Goal: Transaction & Acquisition: Purchase product/service

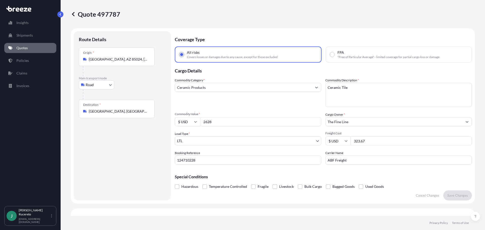
select select "Road"
select select "1"
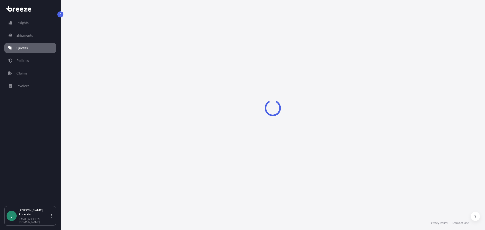
select select "Road"
select select "1"
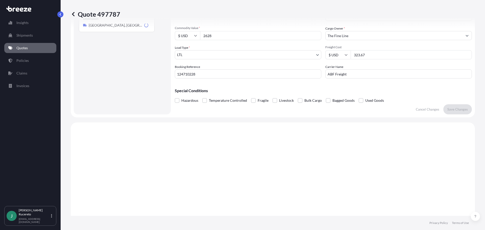
scroll to position [183, 0]
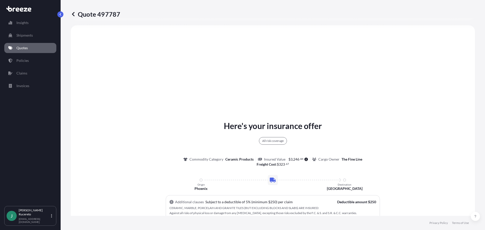
click at [31, 46] on link "Quotes" at bounding box center [30, 48] width 52 height 10
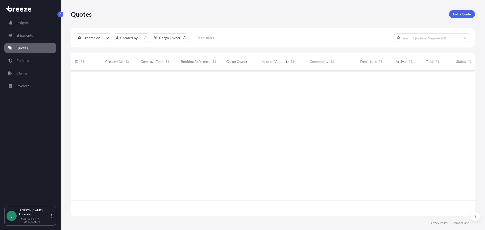
scroll to position [144, 400]
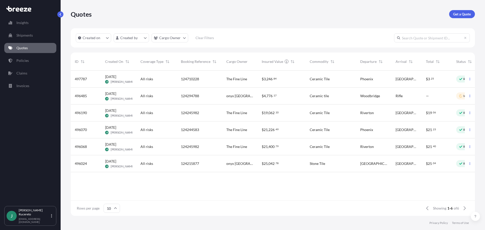
click at [138, 78] on div "All risks" at bounding box center [156, 79] width 40 height 17
select select "Road"
select select "1"
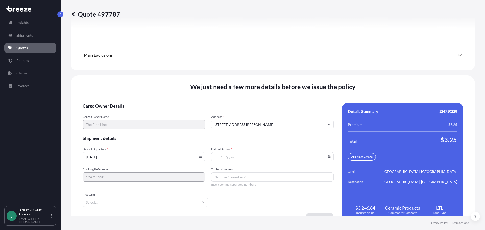
scroll to position [713, 0]
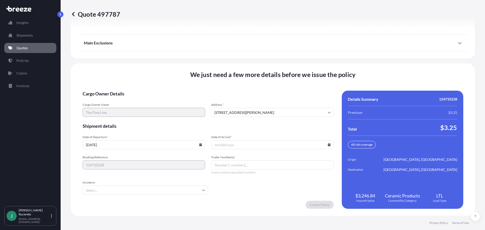
click at [153, 183] on span "Incoterm" at bounding box center [146, 183] width 126 height 4
click at [153, 186] on input "Incoterm" at bounding box center [146, 190] width 126 height 9
click at [226, 147] on input "Date of Arrival *" at bounding box center [272, 144] width 123 height 9
click at [225, 142] on input "Date of Arrival *" at bounding box center [272, 144] width 123 height 9
click at [325, 145] on input "Date of Arrival *" at bounding box center [272, 144] width 123 height 9
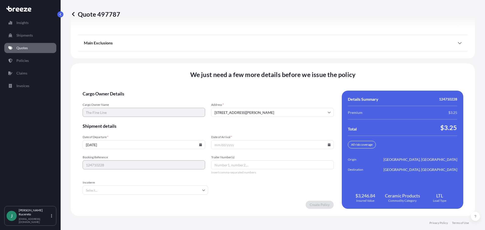
click at [328, 145] on icon at bounding box center [329, 144] width 3 height 3
click at [306, 59] on button at bounding box center [305, 60] width 8 height 8
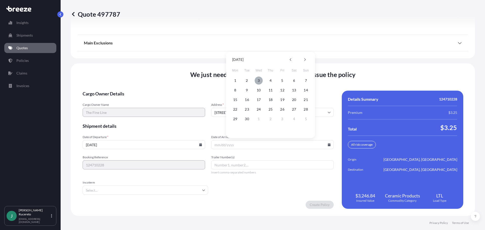
click at [258, 80] on button "3" at bounding box center [259, 81] width 8 height 8
type input "09/03/2025"
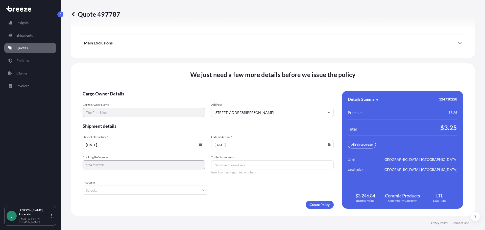
click at [231, 205] on div "Create Policy" at bounding box center [208, 205] width 251 height 8
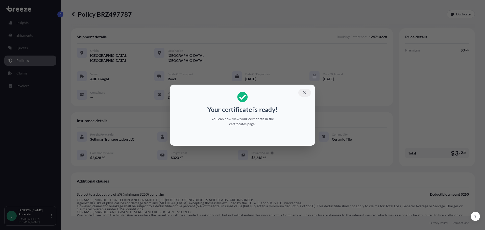
click at [304, 92] on icon "button" at bounding box center [304, 92] width 3 height 3
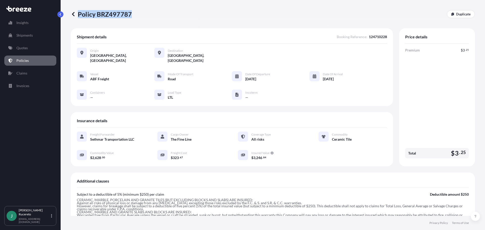
click at [130, 14] on div "Policy BRZ497787 Duplicate" at bounding box center [273, 14] width 404 height 8
copy p "Policy BRZ497787"
click at [267, 118] on div "Insurance details" at bounding box center [232, 122] width 310 height 9
